Goal: Task Accomplishment & Management: Complete application form

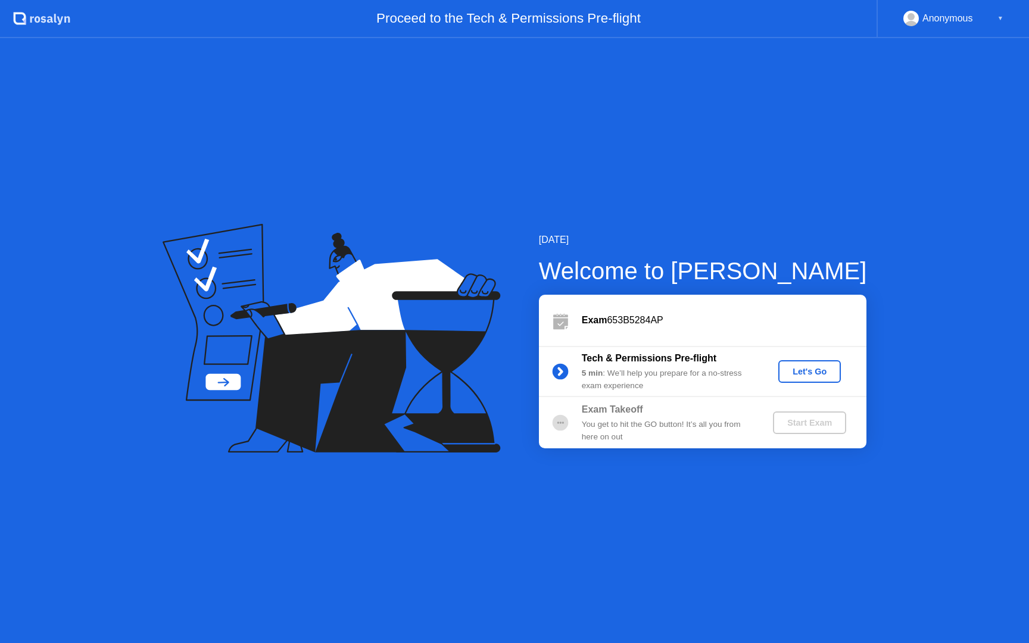
click at [810, 370] on div "Let's Go" at bounding box center [809, 372] width 53 height 10
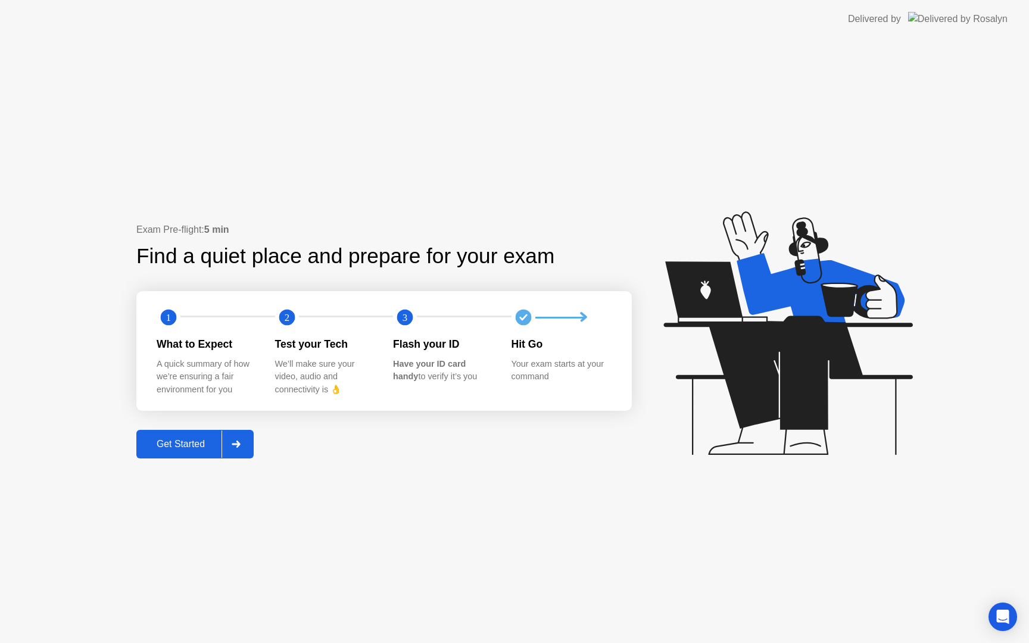
click at [187, 446] on div "Get Started" at bounding box center [181, 444] width 82 height 11
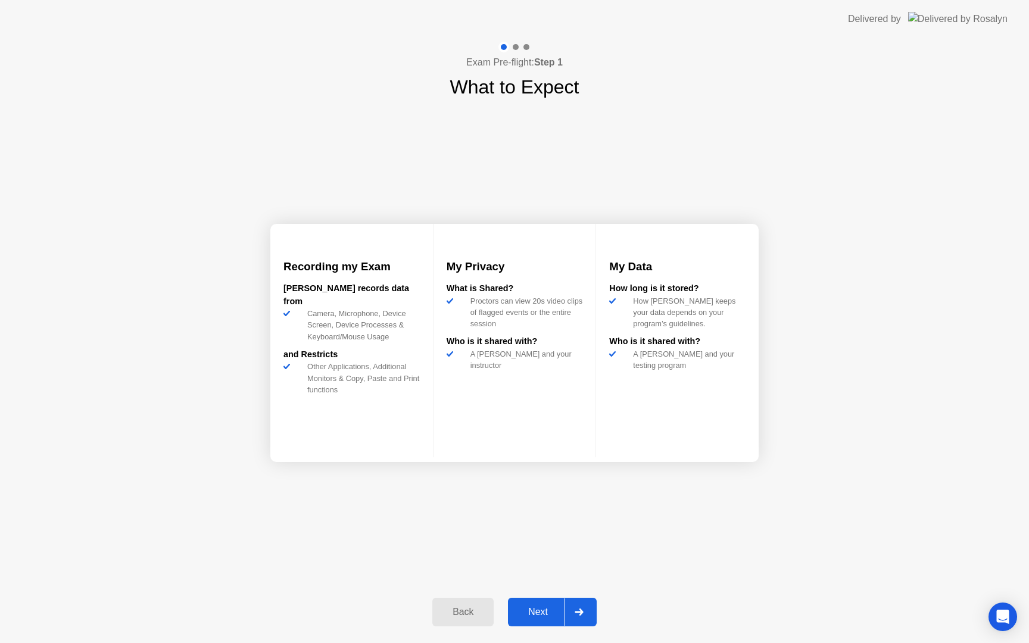
click at [539, 617] on div "Next" at bounding box center [538, 612] width 53 height 11
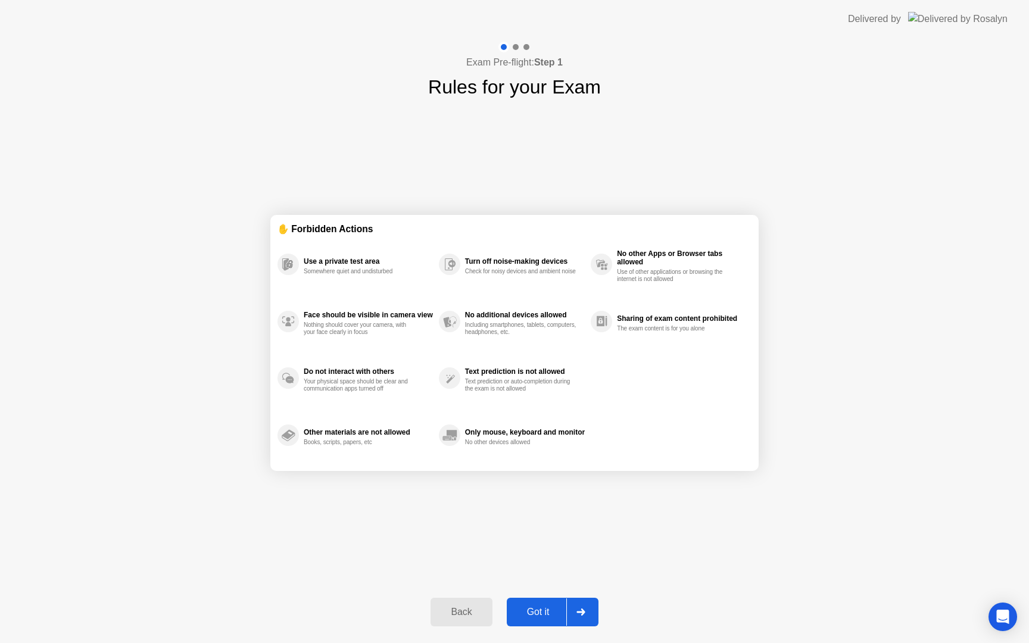
click at [528, 607] on div "Got it" at bounding box center [538, 612] width 56 height 11
select select "Available cameras"
select select "Available speakers"
select select "Available microphones"
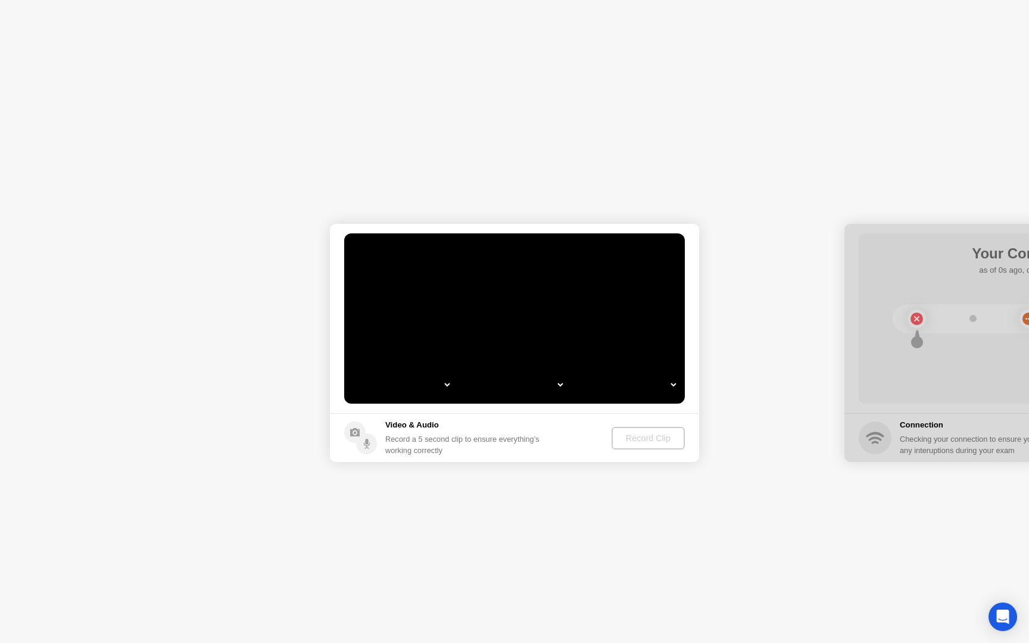
select select "**********"
select select "*******"
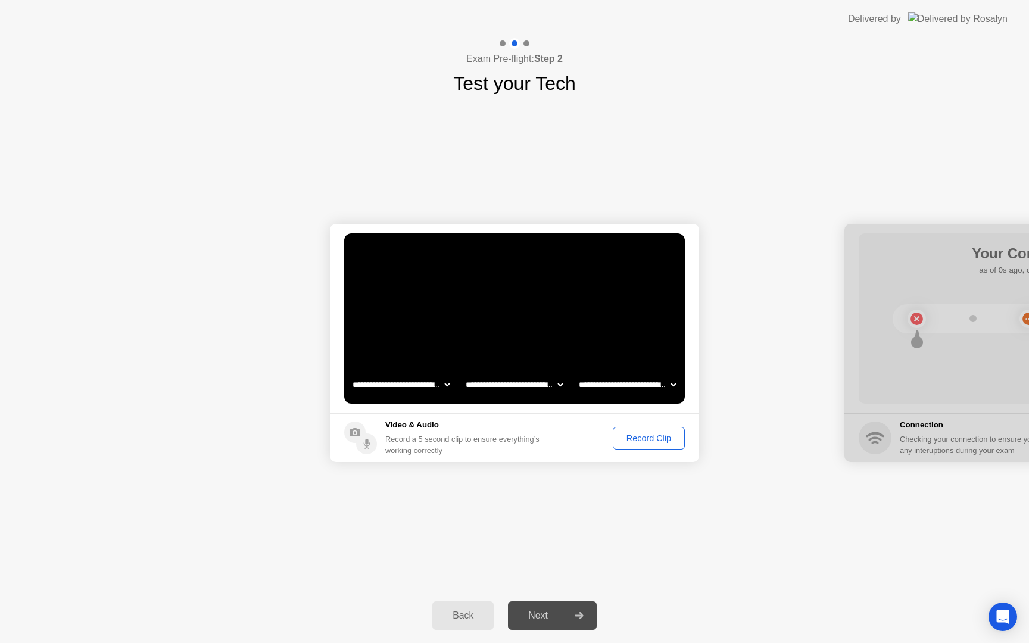
click at [642, 438] on div "Record Clip" at bounding box center [649, 439] width 64 height 10
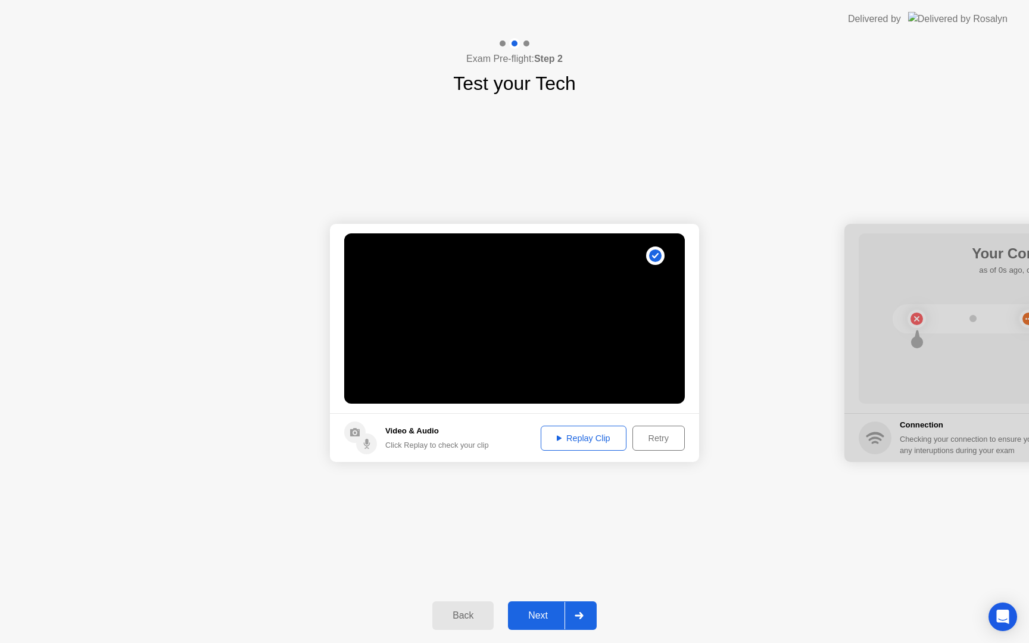
click at [591, 437] on div "Replay Clip" at bounding box center [583, 439] width 77 height 10
click at [532, 621] on div "Next" at bounding box center [538, 615] width 53 height 11
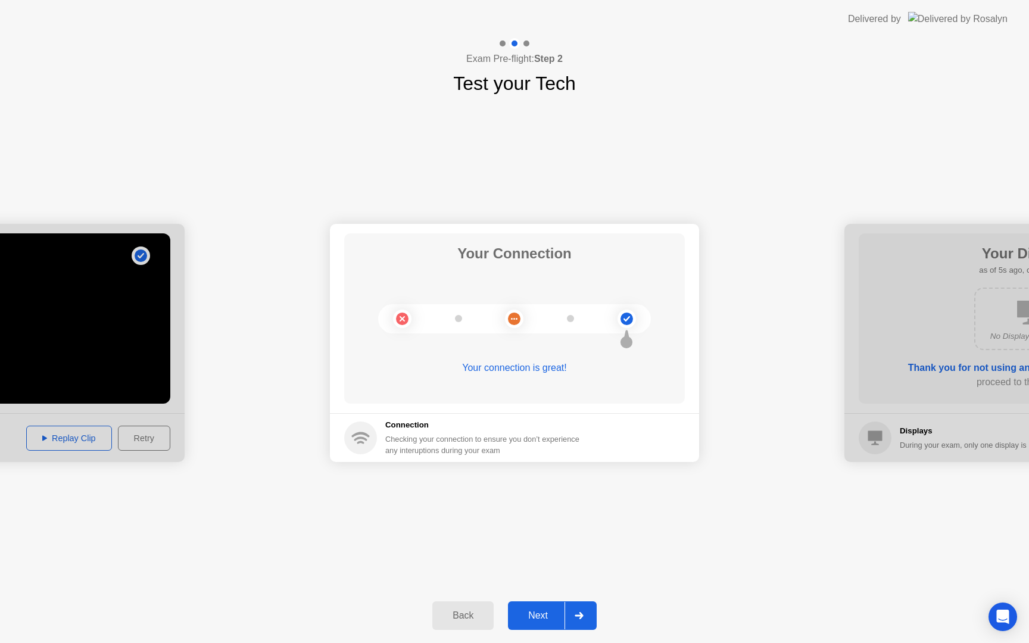
click at [535, 621] on div "Next" at bounding box center [538, 615] width 53 height 11
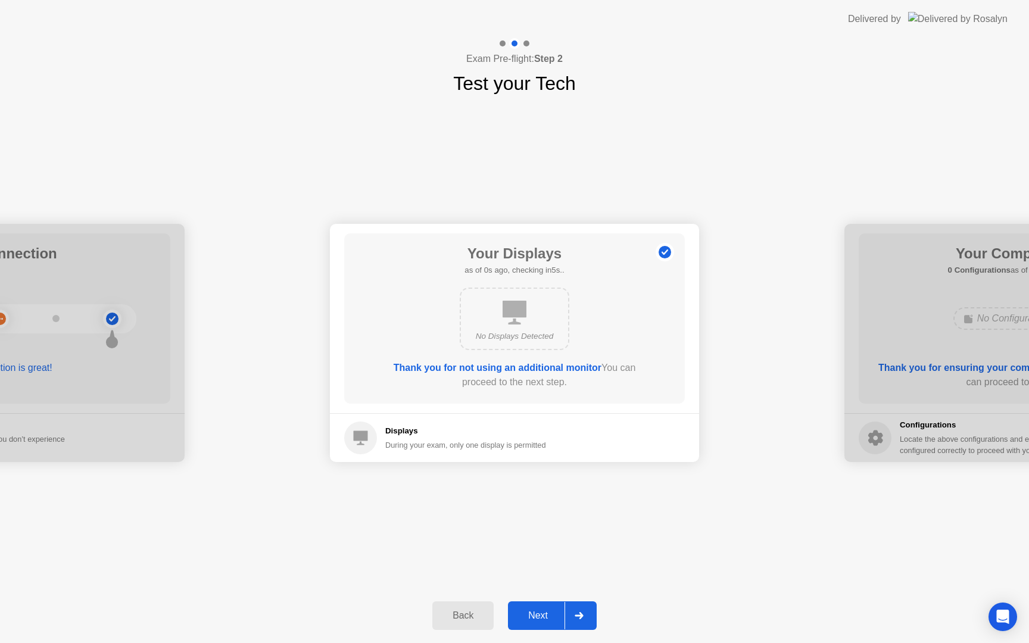
click at [546, 615] on div "Next" at bounding box center [538, 615] width 53 height 11
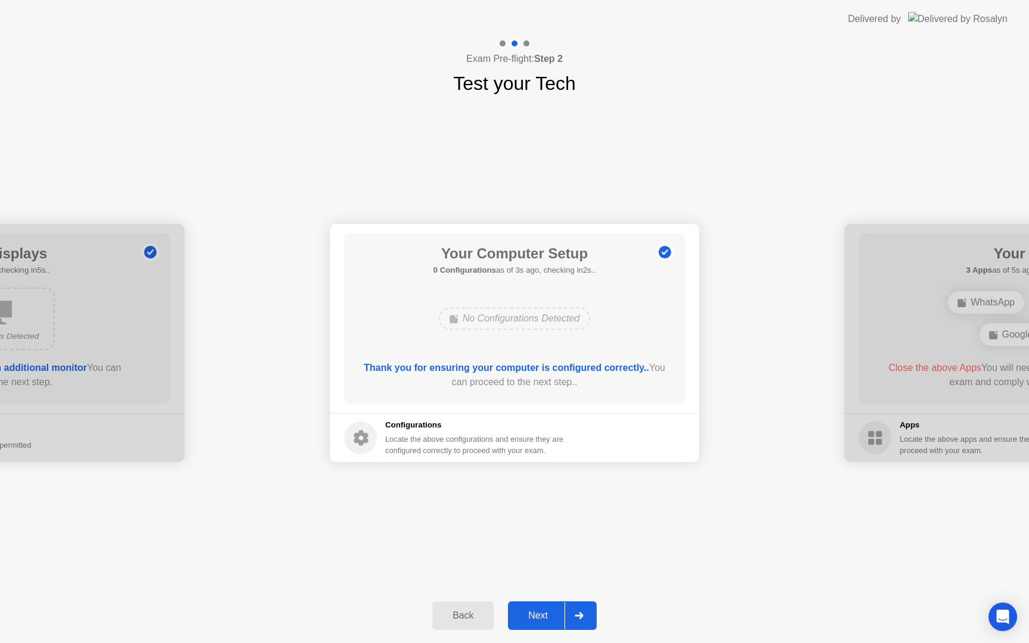
click at [546, 614] on div "Next" at bounding box center [538, 615] width 53 height 11
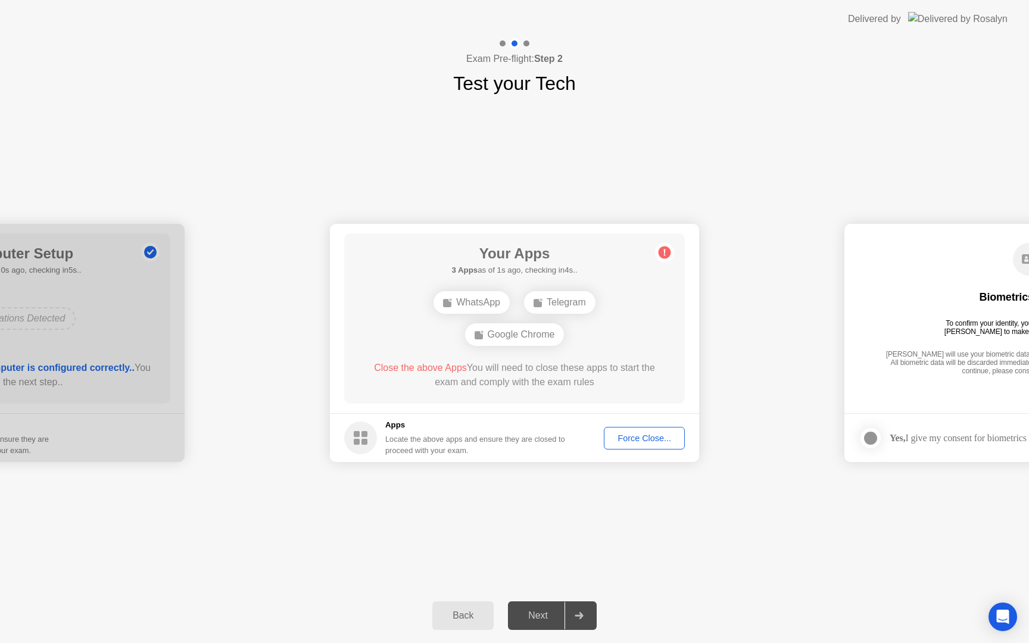
click at [636, 442] on div "Force Close..." at bounding box center [644, 439] width 73 height 10
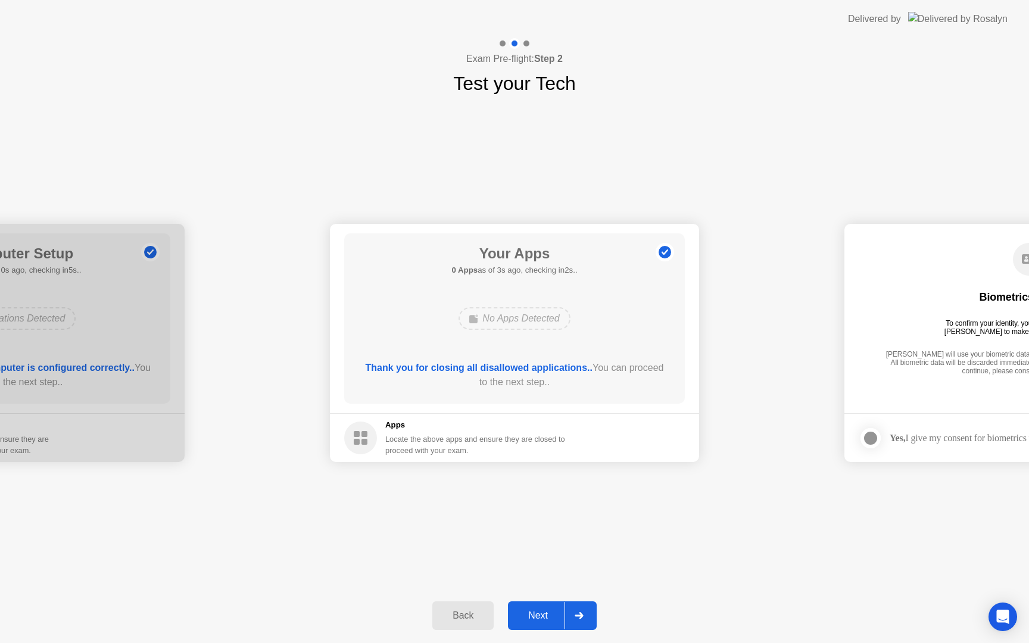
click at [537, 616] on div "Next" at bounding box center [538, 615] width 53 height 11
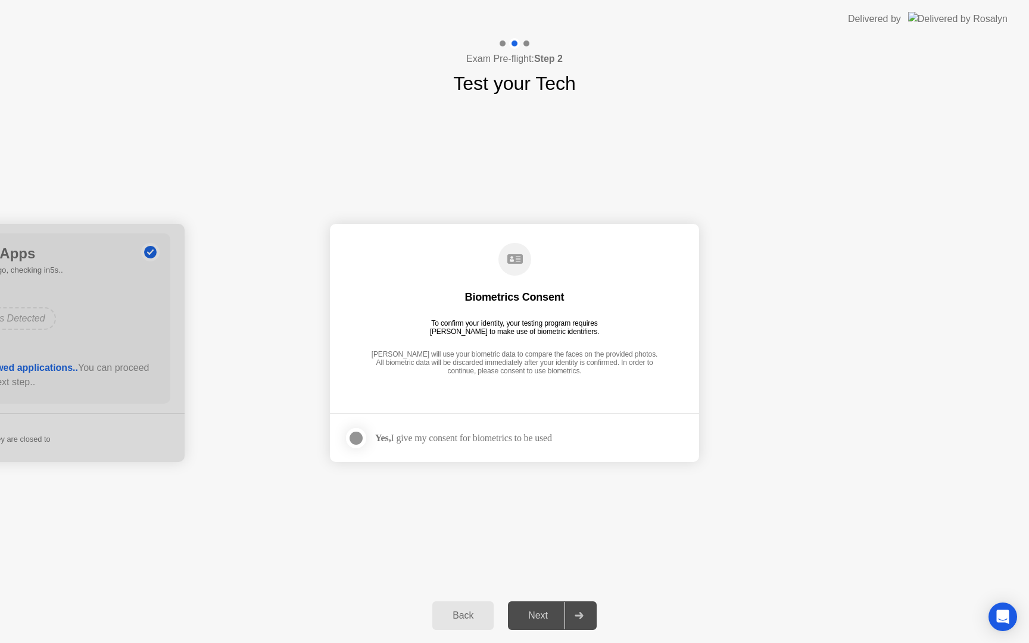
click at [357, 440] on div at bounding box center [356, 438] width 14 height 14
click at [543, 610] on div "Next" at bounding box center [538, 615] width 53 height 11
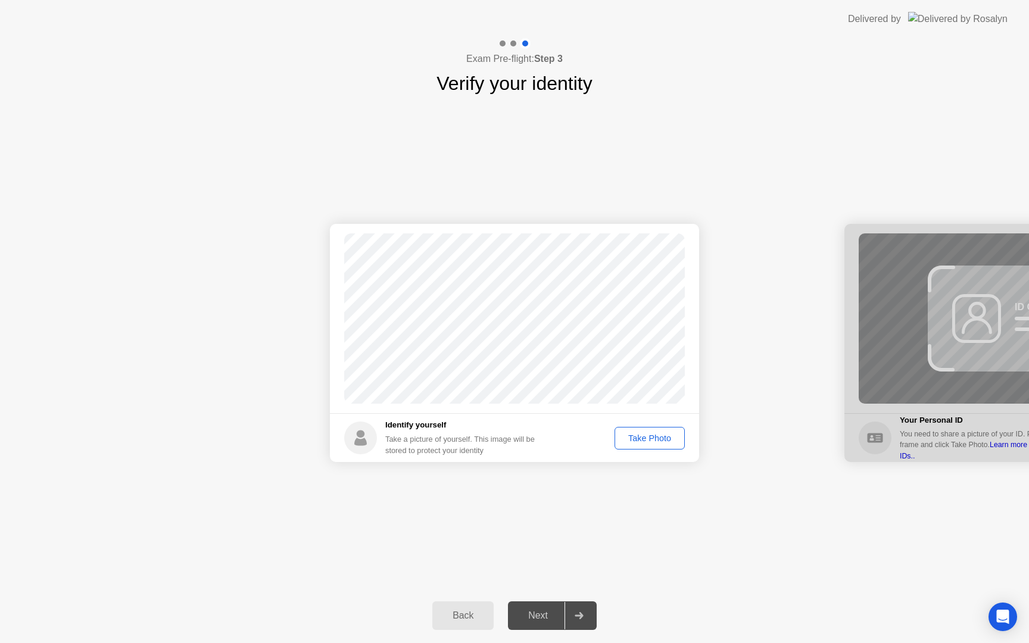
click at [643, 435] on div "Take Photo" at bounding box center [650, 439] width 62 height 10
click at [545, 617] on div "Next" at bounding box center [538, 615] width 53 height 11
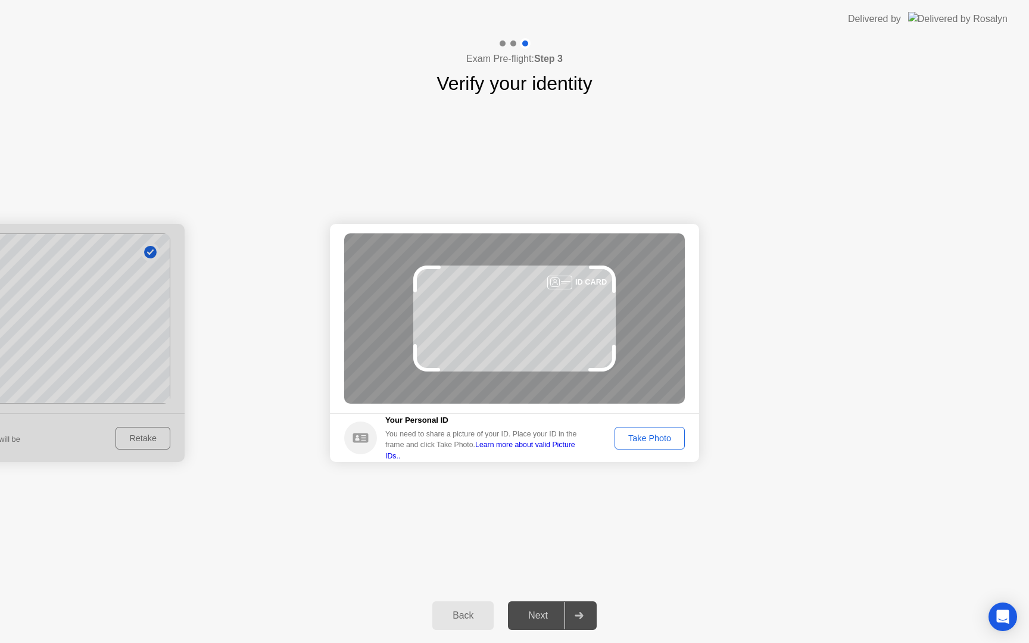
click at [658, 437] on div "Take Photo" at bounding box center [650, 439] width 62 height 10
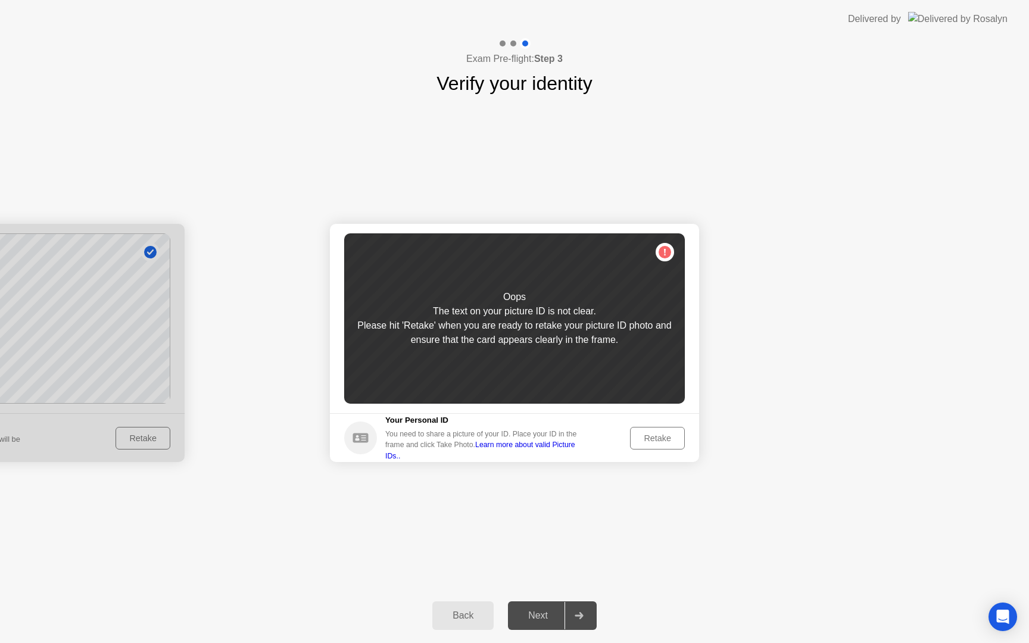
click at [660, 435] on div "Retake" at bounding box center [657, 439] width 46 height 10
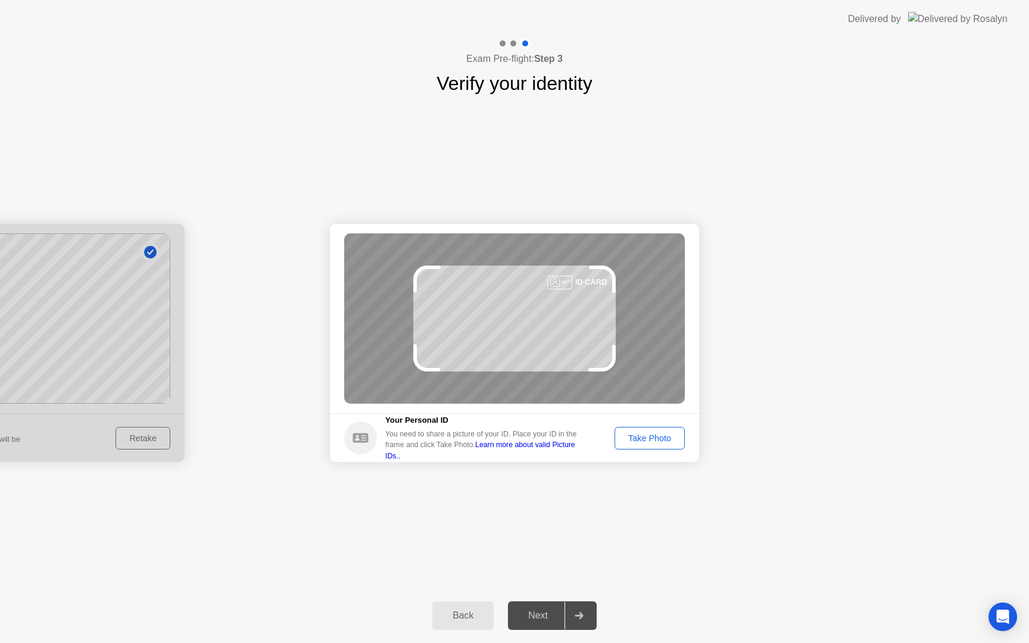
click at [661, 434] on div "Take Photo" at bounding box center [650, 439] width 62 height 10
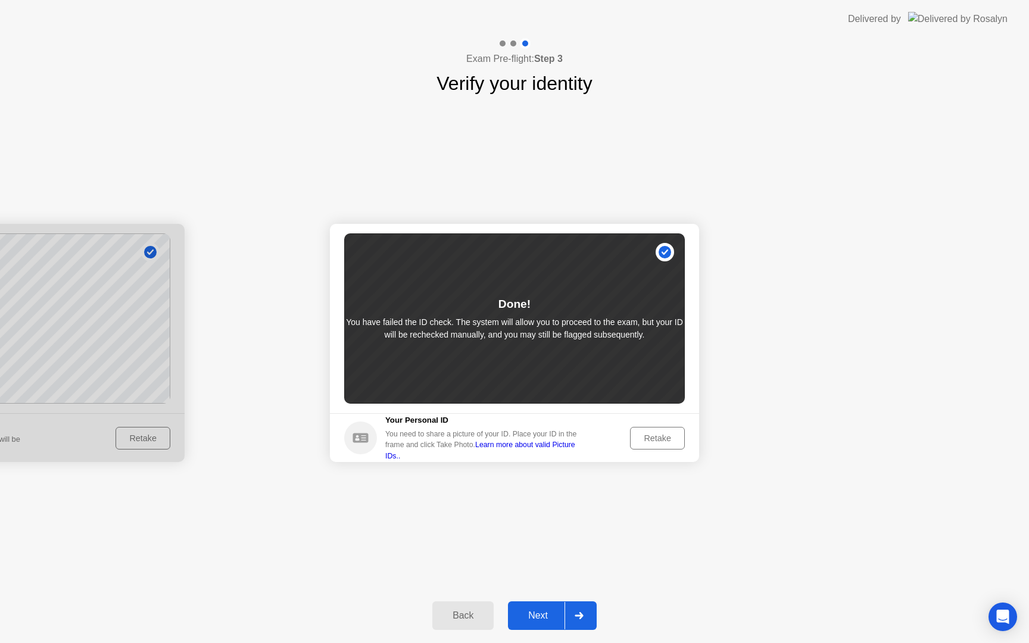
click at [536, 612] on div "Next" at bounding box center [538, 615] width 53 height 11
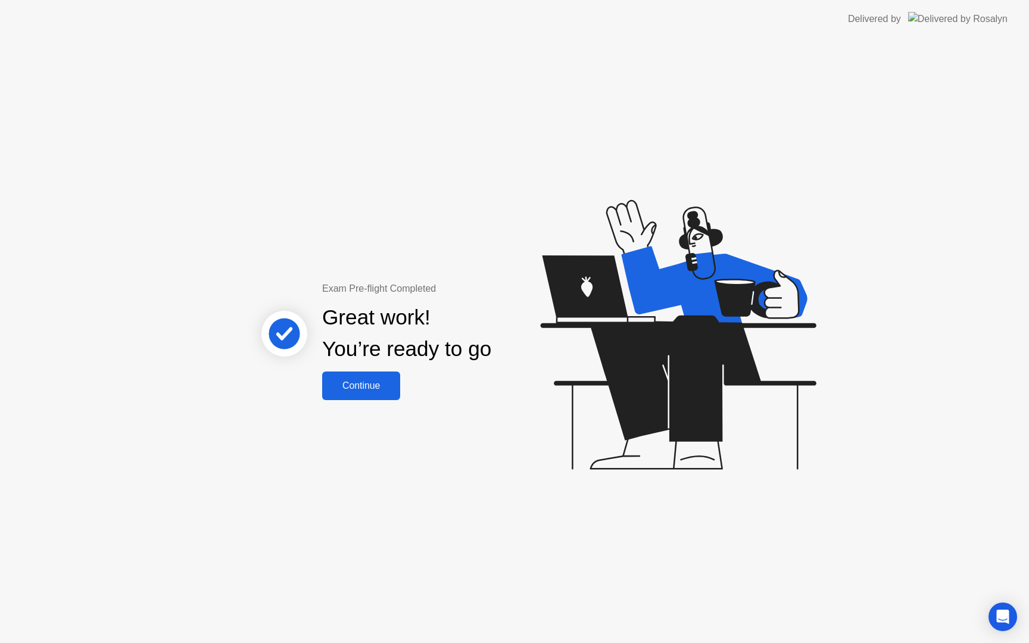
click at [351, 375] on button "Continue" at bounding box center [361, 386] width 78 height 29
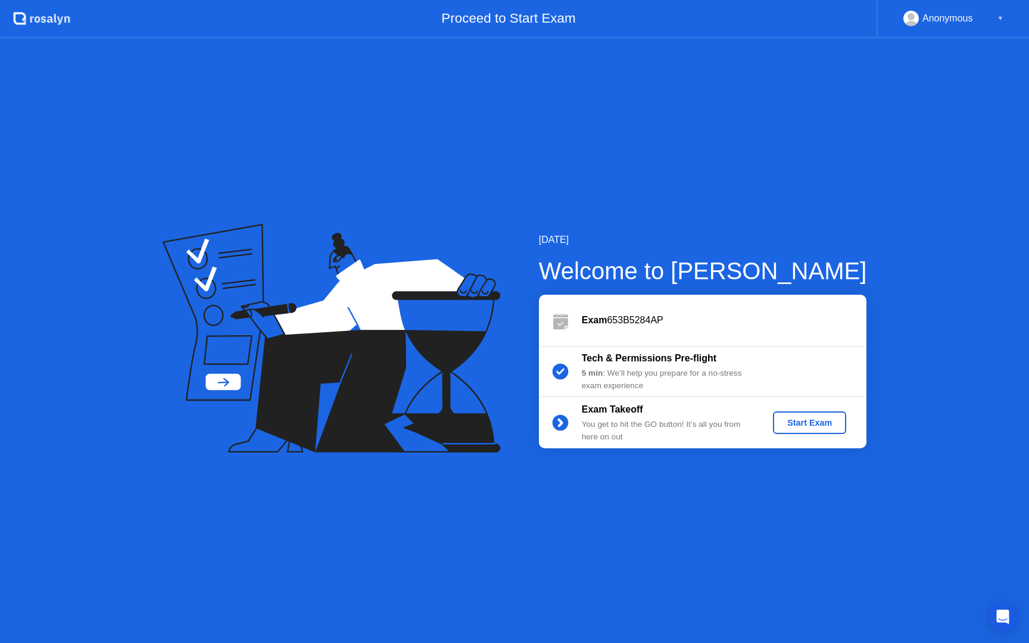
click at [804, 425] on div "Start Exam" at bounding box center [810, 423] width 64 height 10
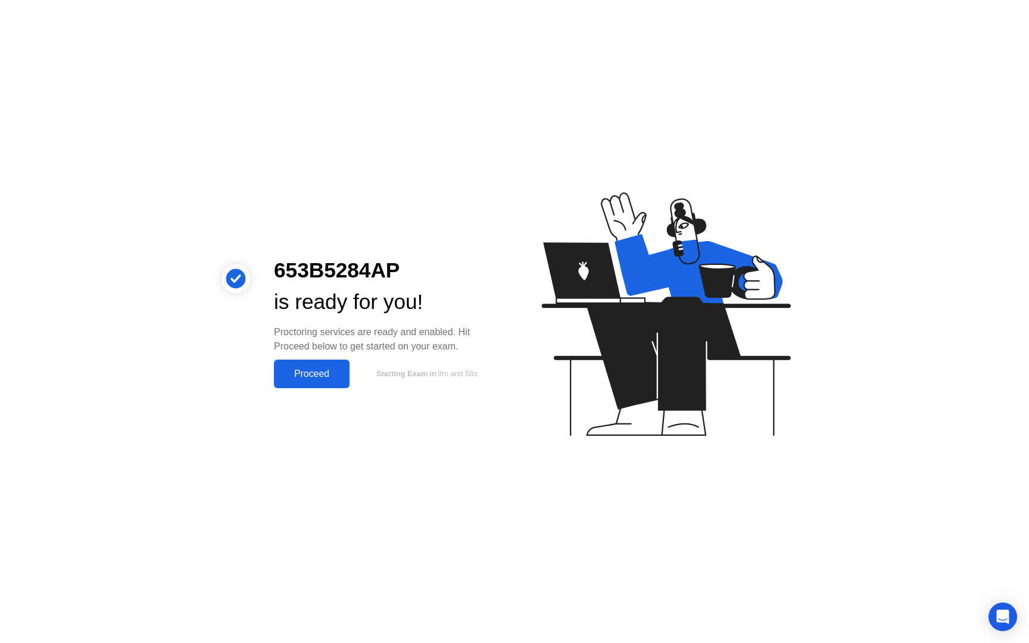
click at [307, 373] on div "Proceed" at bounding box center [312, 374] width 68 height 11
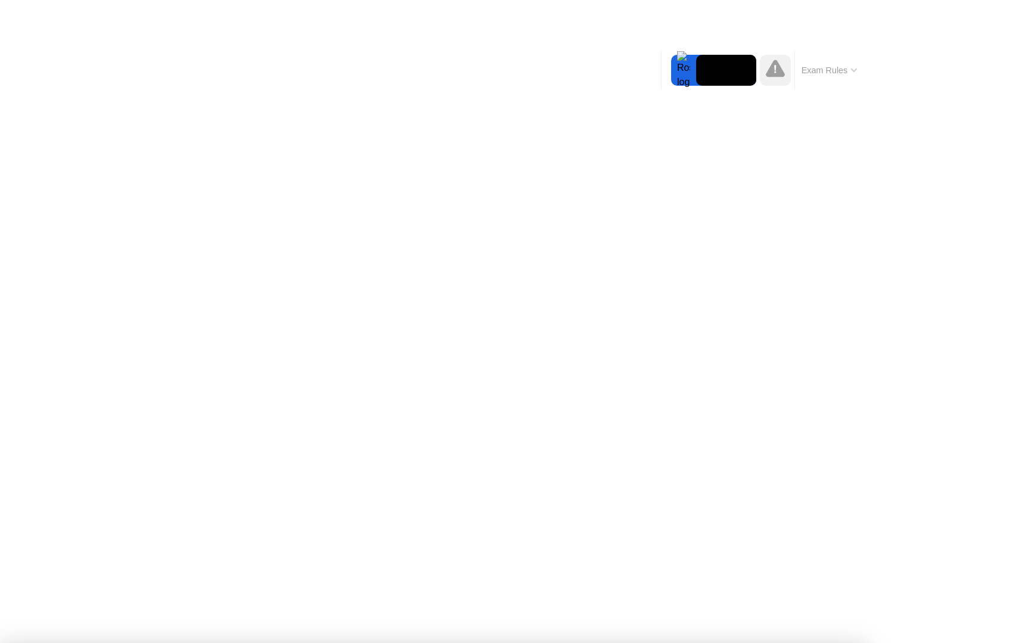
click at [778, 73] on icon at bounding box center [775, 68] width 19 height 17
click at [843, 71] on button "Exam Rules" at bounding box center [829, 70] width 63 height 11
